Goal: Use online tool/utility: Utilize a website feature to perform a specific function

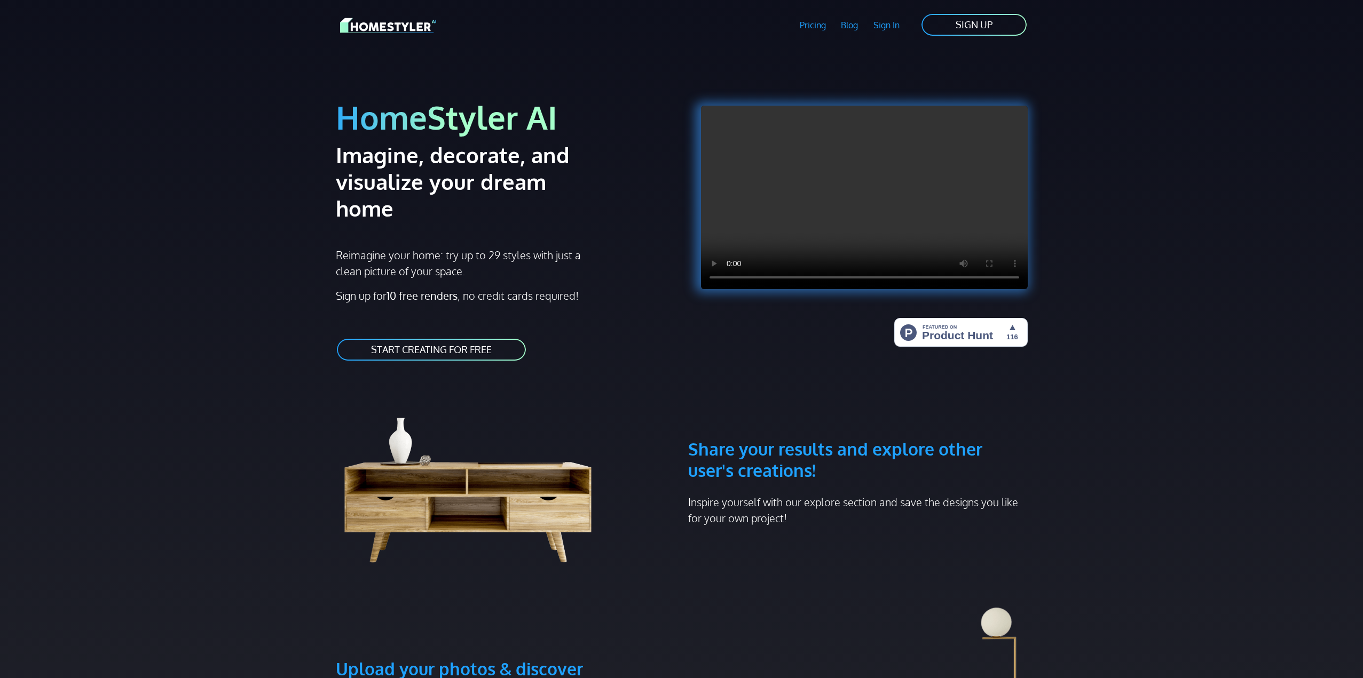
click at [435, 338] on link "START CREATING FOR FREE" at bounding box center [431, 350] width 191 height 24
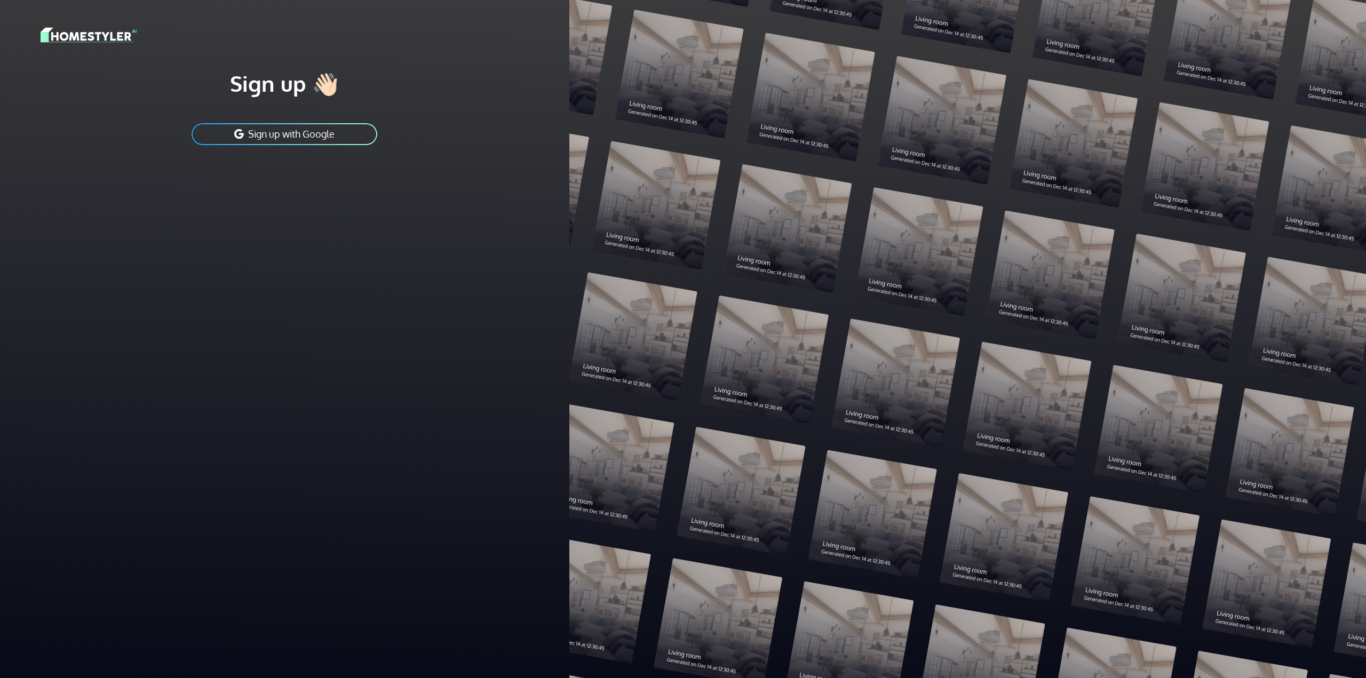
click at [302, 139] on button "Sign up with Google" at bounding box center [285, 134] width 188 height 24
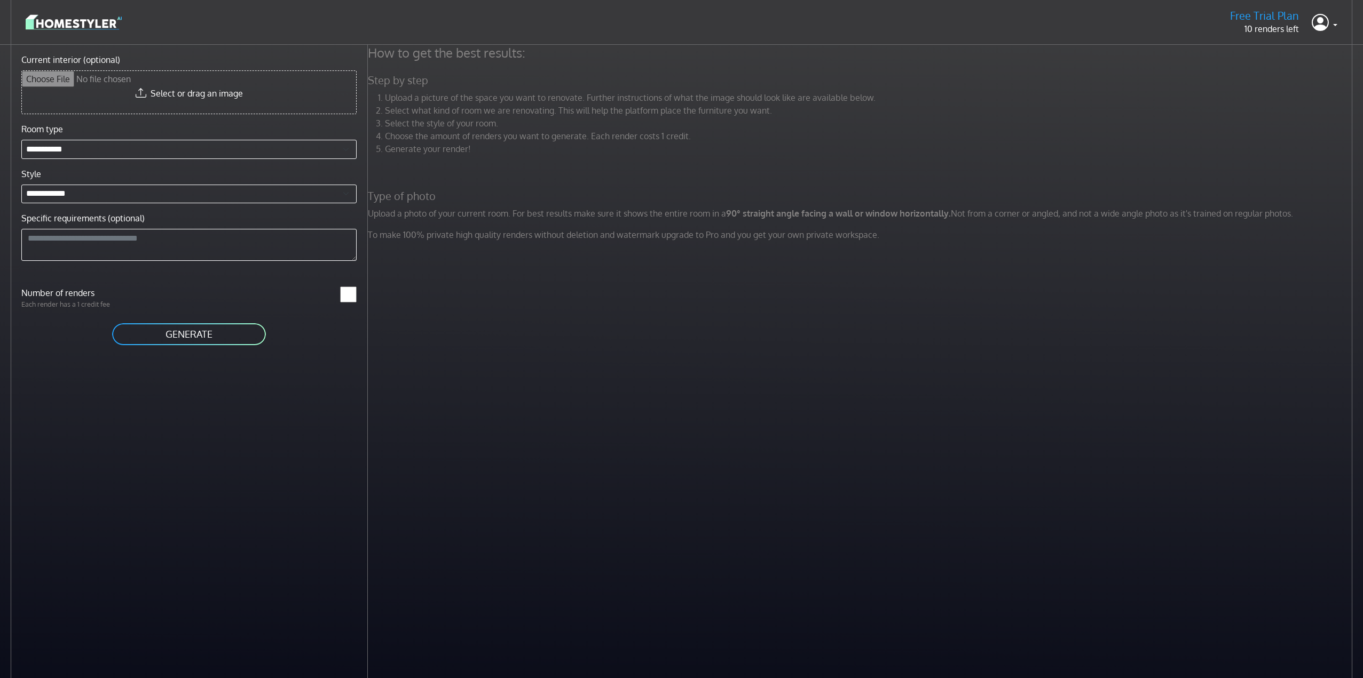
click at [178, 83] on input "Current interior (optional)" at bounding box center [189, 92] width 334 height 43
click at [203, 85] on input "Current interior (optional)" at bounding box center [189, 92] width 334 height 43
click at [185, 90] on input "Current interior (optional)" at bounding box center [189, 92] width 334 height 43
type input "**********"
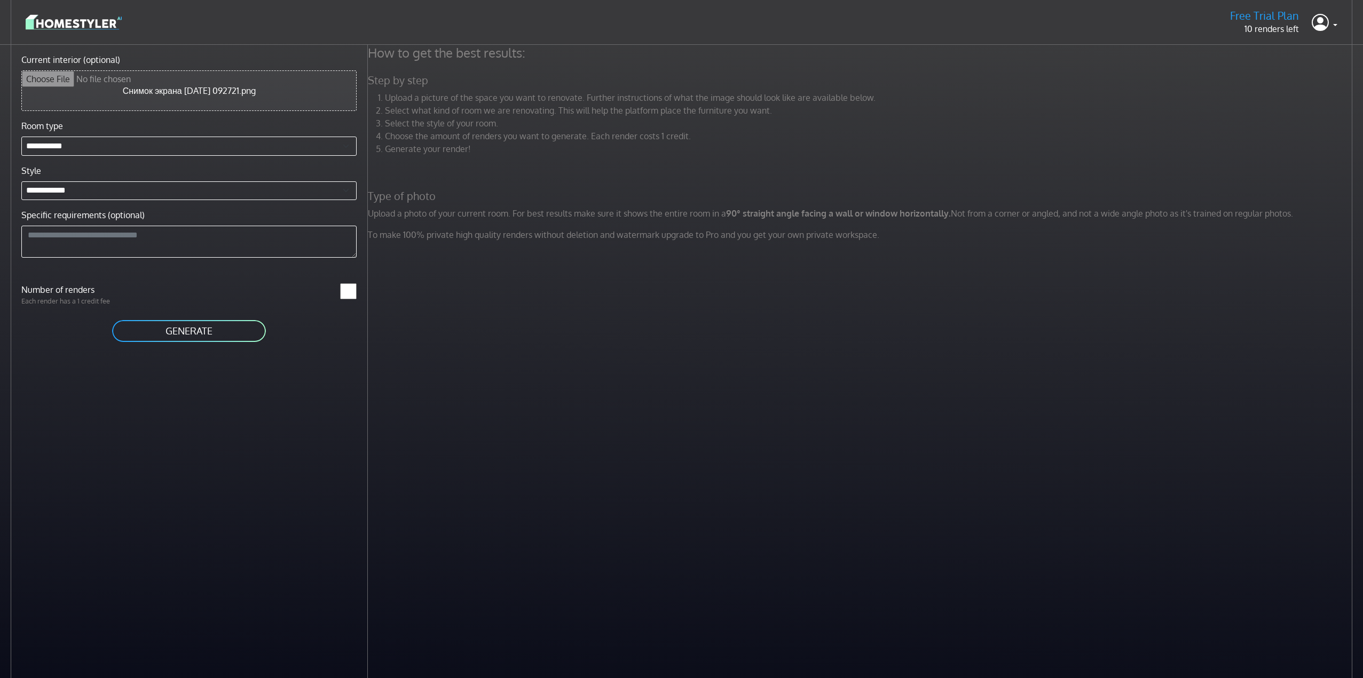
click at [192, 333] on button "GENERATE" at bounding box center [189, 331] width 156 height 24
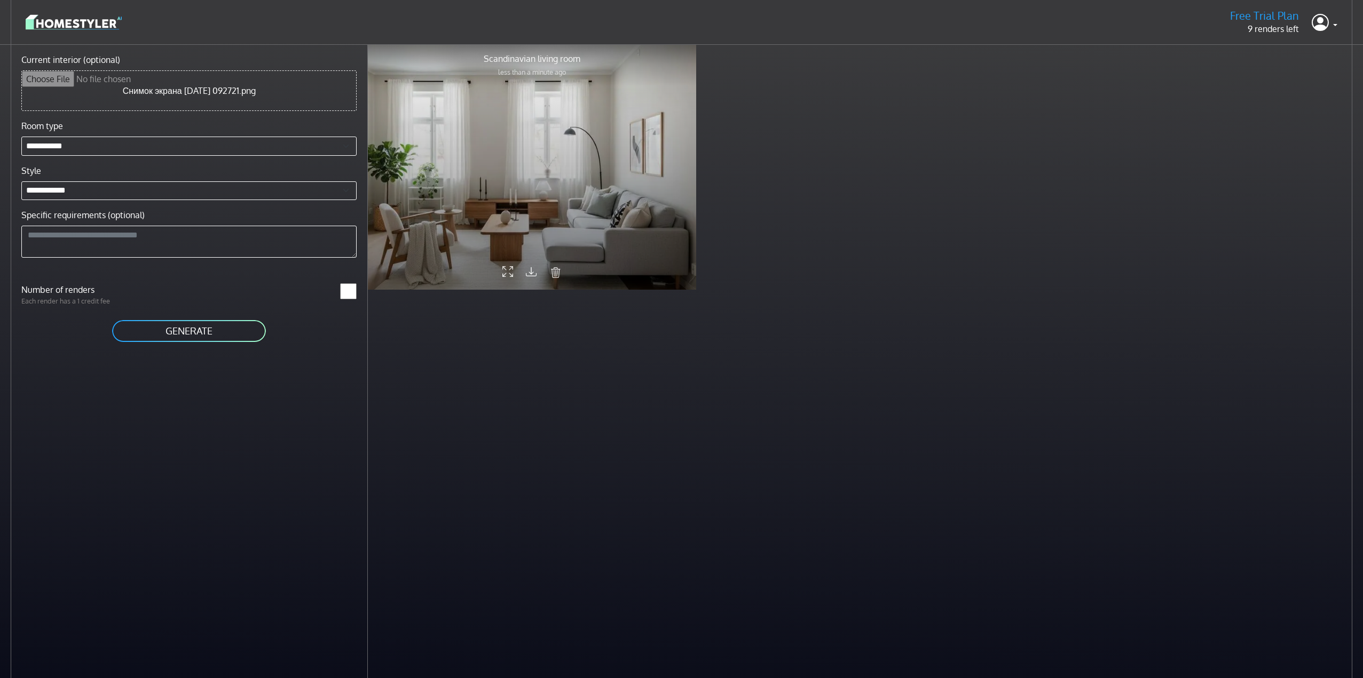
click at [581, 228] on div at bounding box center [532, 167] width 328 height 246
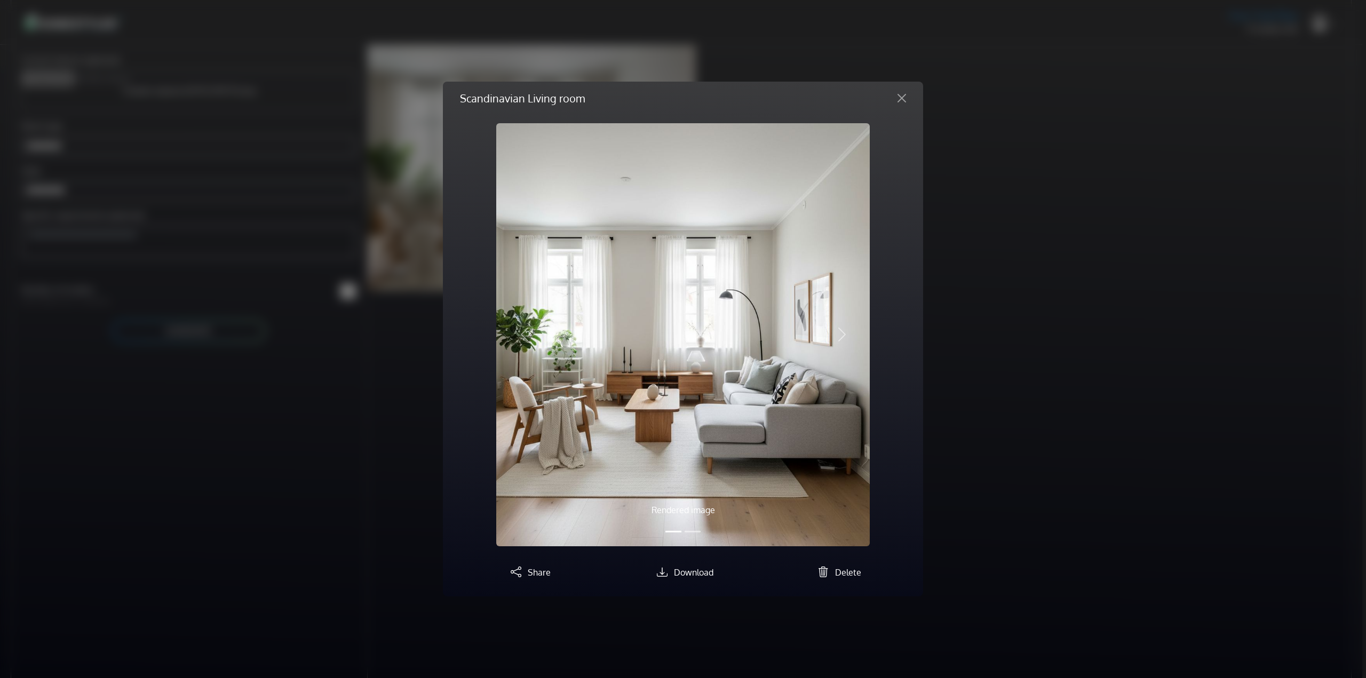
click at [779, 392] on img at bounding box center [683, 334] width 374 height 423
click at [693, 531] on button "Slide 2" at bounding box center [693, 532] width 16 height 12
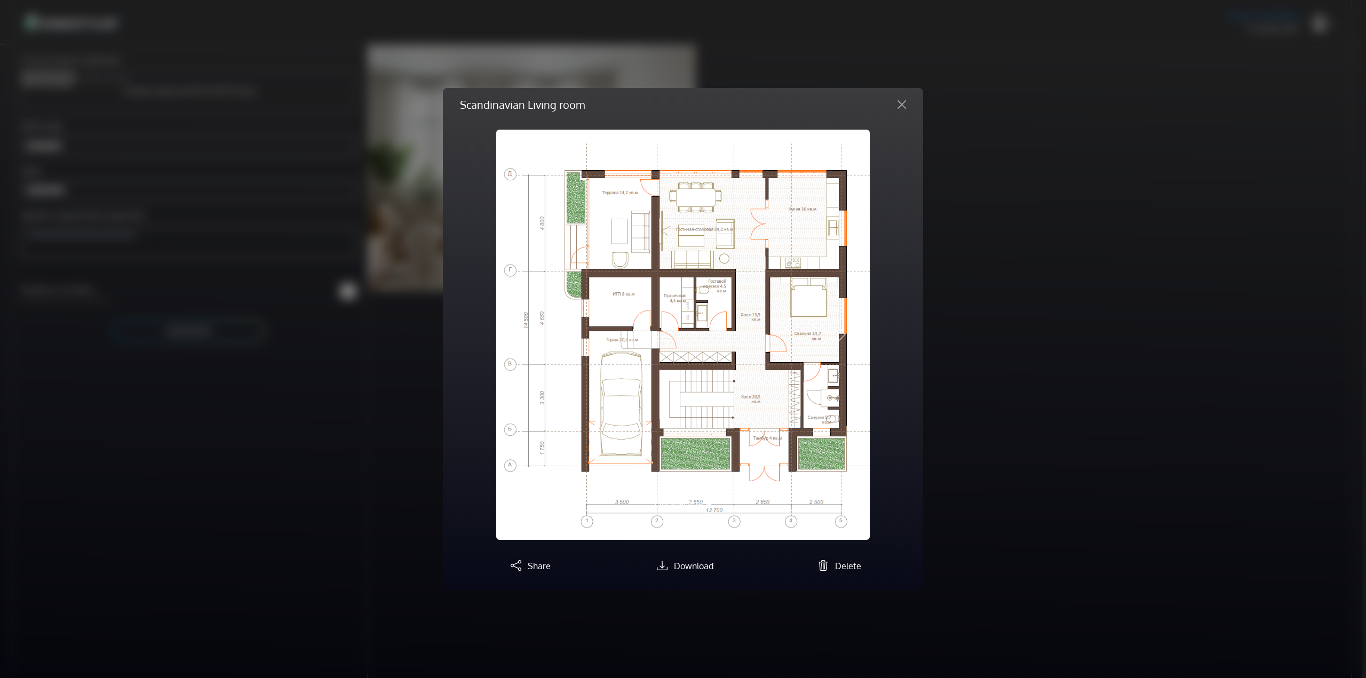
click at [704, 479] on img at bounding box center [683, 335] width 374 height 411
click at [671, 427] on img at bounding box center [683, 335] width 374 height 411
click at [903, 102] on button "Close" at bounding box center [902, 104] width 26 height 17
